Goal: Task Accomplishment & Management: Use online tool/utility

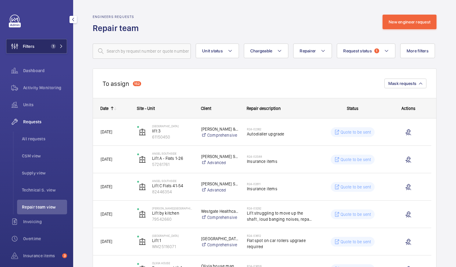
drag, startPoint x: 39, startPoint y: 42, endPoint x: 57, endPoint y: 49, distance: 19.5
click at [39, 42] on button "Filters 1" at bounding box center [36, 46] width 61 height 15
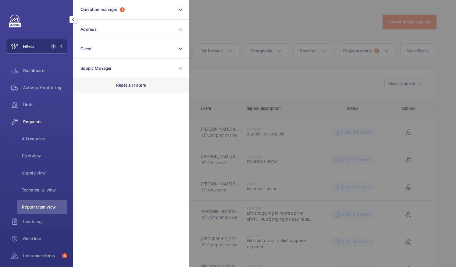
click at [134, 87] on p "Reset all filters" at bounding box center [131, 85] width 30 height 6
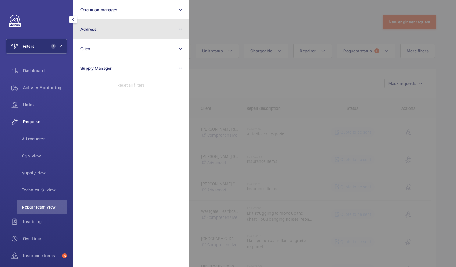
click at [116, 26] on button "Address" at bounding box center [131, 30] width 116 height 20
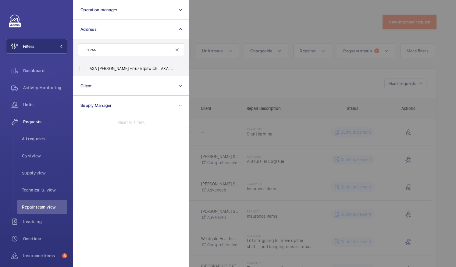
type input "IP1 2AN"
click at [107, 72] on label "AXA [PERSON_NAME] House Ipswich - AXA Insurance, [GEOGRAPHIC_DATA] IP1 2AN" at bounding box center [126, 68] width 106 height 15
click at [88, 72] on input "AXA [PERSON_NAME] House Ipswich - AXA Insurance, [GEOGRAPHIC_DATA] IP1 2AN" at bounding box center [82, 69] width 12 height 12
checkbox input "true"
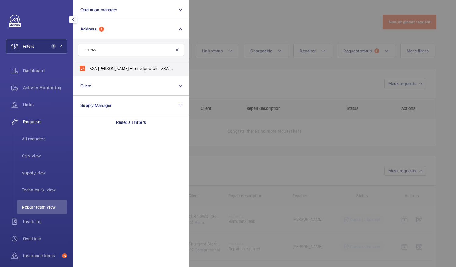
click at [224, 35] on div at bounding box center [417, 133] width 456 height 267
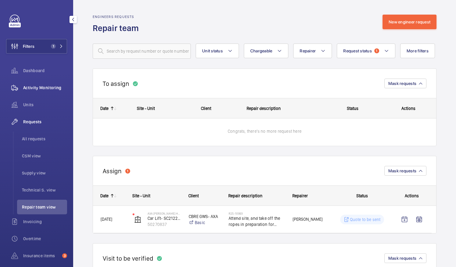
click at [52, 86] on span "Activity Monitoring" at bounding box center [45, 88] width 44 height 6
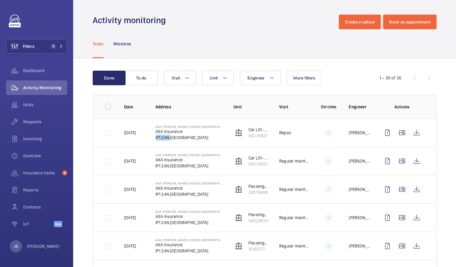
drag, startPoint x: 154, startPoint y: 137, endPoint x: 168, endPoint y: 137, distance: 14.0
click at [168, 137] on p "IP1 2AN [GEOGRAPHIC_DATA]" at bounding box center [190, 138] width 69 height 6
copy p "IP1 2AN"
